Goal: Obtain resource: Obtain resource

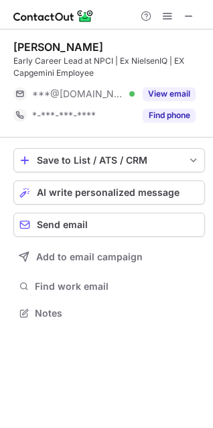
scroll to position [304, 213]
click at [191, 20] on span at bounding box center [189, 16] width 11 height 11
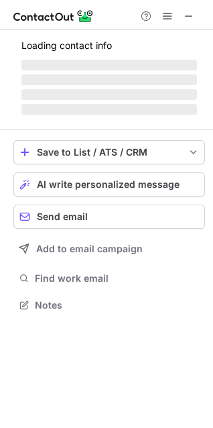
scroll to position [347, 213]
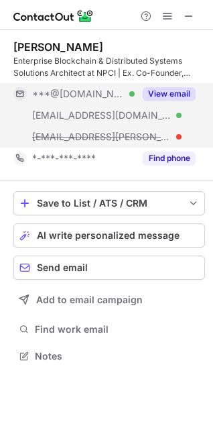
click at [157, 89] on button "View email" at bounding box center [169, 93] width 53 height 13
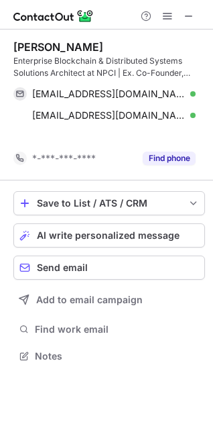
scroll to position [326, 213]
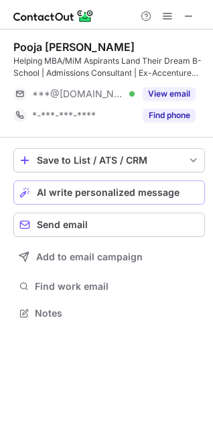
scroll to position [304, 213]
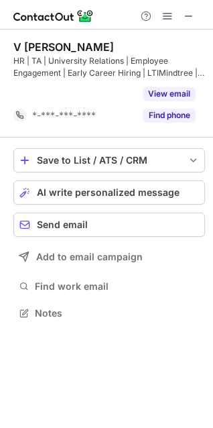
scroll to position [283, 213]
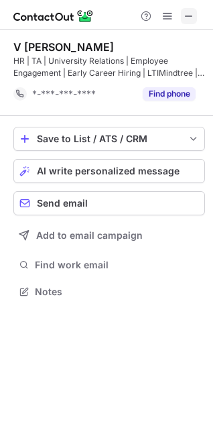
click at [193, 11] on span at bounding box center [189, 16] width 11 height 11
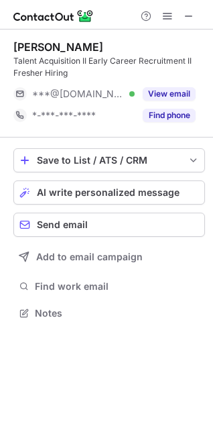
scroll to position [304, 213]
